Goal: Task Accomplishment & Management: Manage account settings

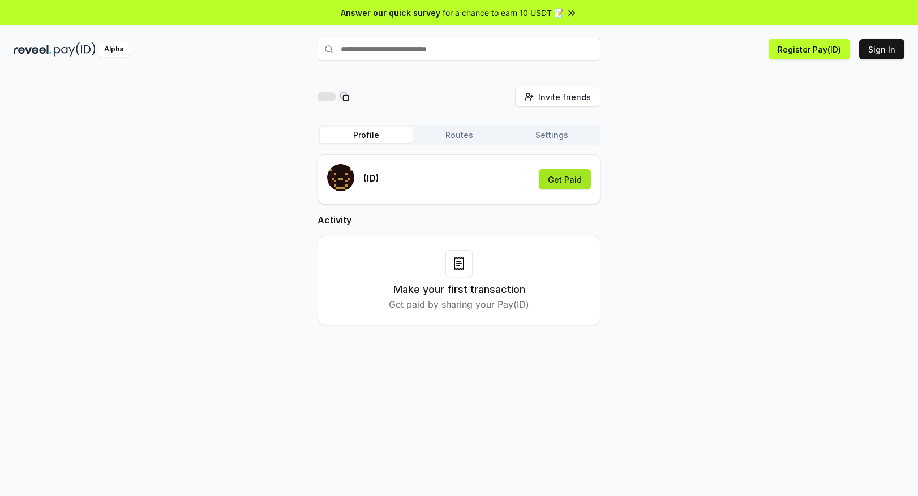
click at [566, 182] on button "Get Paid" at bounding box center [565, 179] width 52 height 20
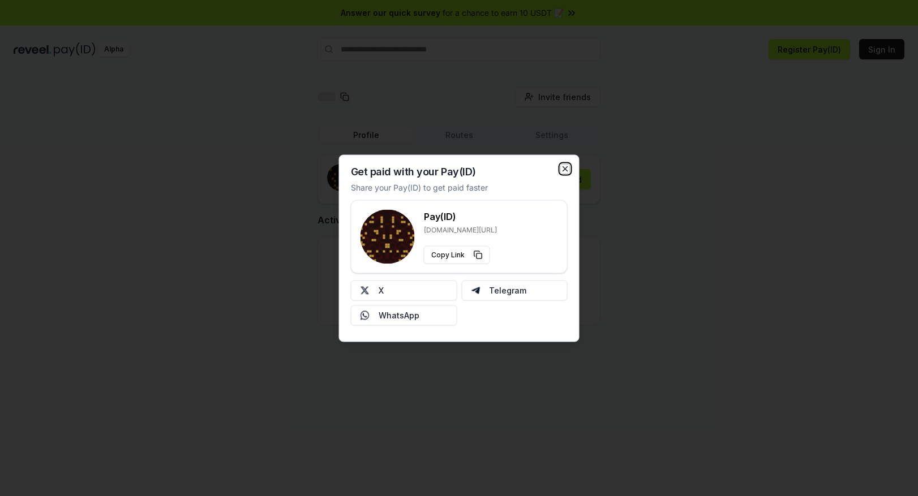
click at [563, 169] on icon "button" at bounding box center [565, 168] width 9 height 9
